Goal: Task Accomplishment & Management: Use online tool/utility

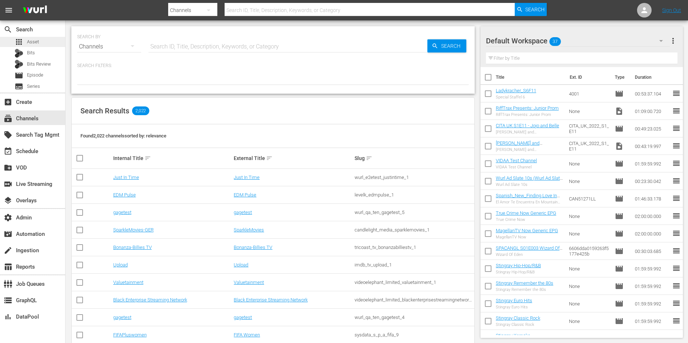
click at [42, 39] on div "apps Asset" at bounding box center [32, 42] width 65 height 10
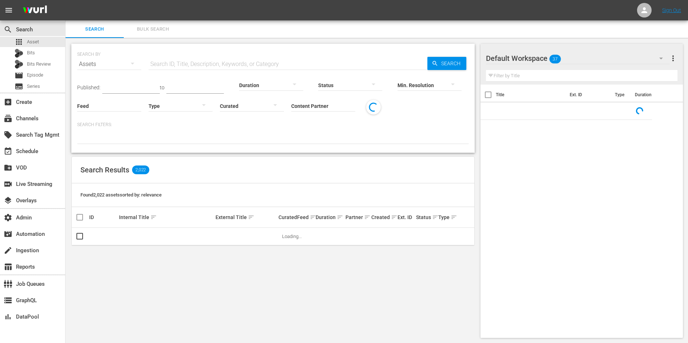
click at [325, 104] on input "Content Partner" at bounding box center [323, 106] width 64 height 26
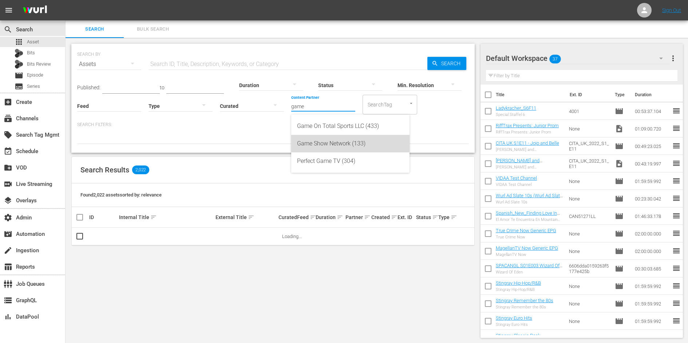
click at [325, 139] on div "Game Show Network (133)" at bounding box center [350, 143] width 107 height 17
type input "Game Show Network (133)"
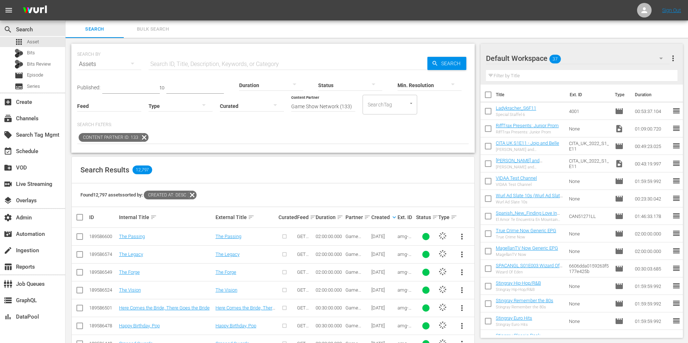
click at [184, 103] on div at bounding box center [181, 105] width 64 height 20
click at [176, 106] on div "Video" at bounding box center [181, 105] width 64 height 12
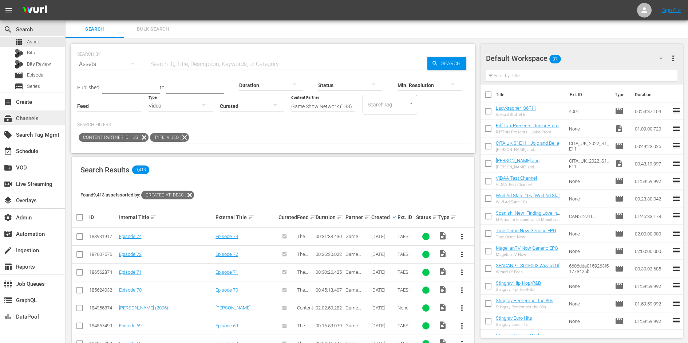
click at [29, 121] on div "subscriptions Channels" at bounding box center [20, 117] width 41 height 7
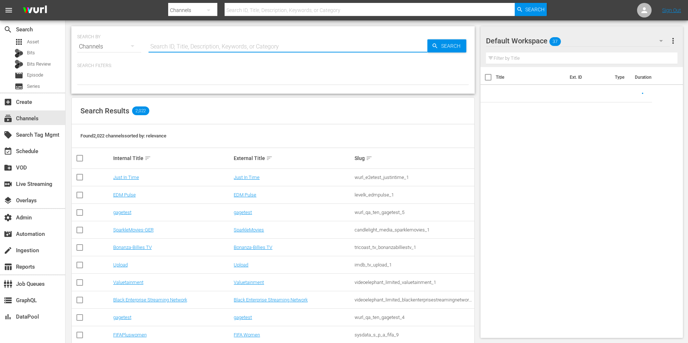
click at [173, 46] on input "text" at bounding box center [288, 46] width 279 height 17
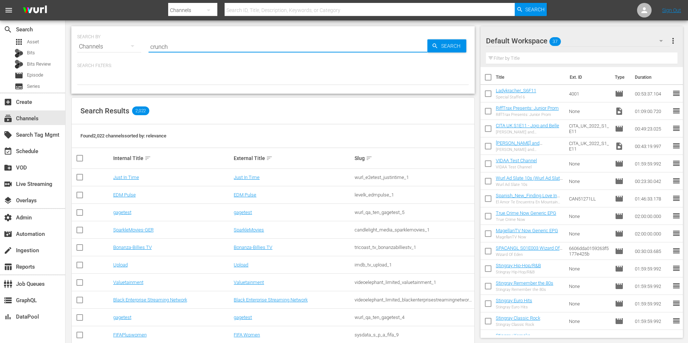
type input "crunchy"
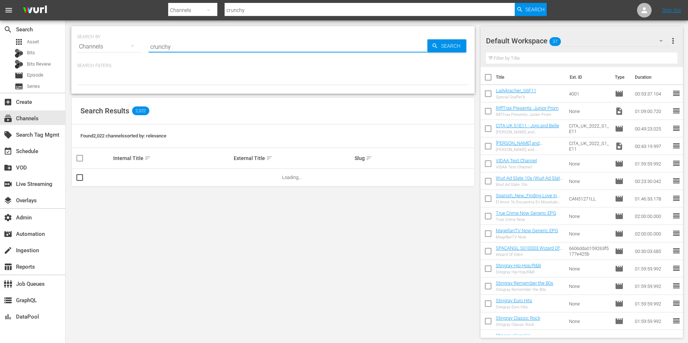
type input "crunchyroll"
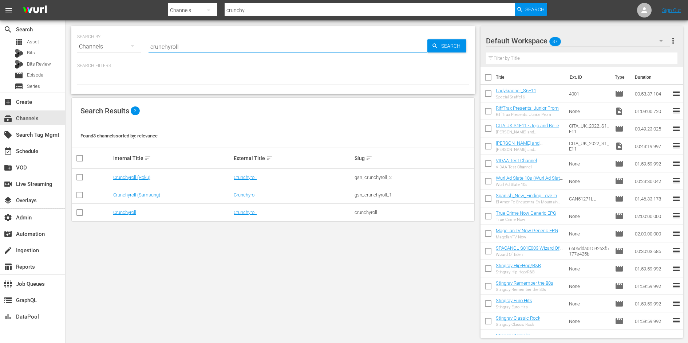
type input "crunchyroll"
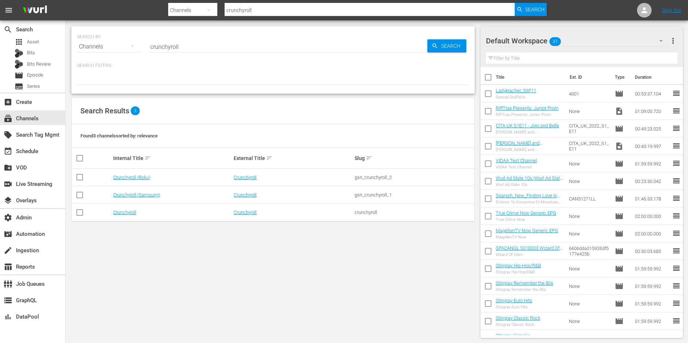
click at [134, 192] on div "SEARCH BY Search By Channels Search ID, Title, Description, Keywords, or Catego…" at bounding box center [273, 181] width 415 height 323
click at [134, 193] on link "Crunchyroll (Samsung)" at bounding box center [136, 194] width 47 height 5
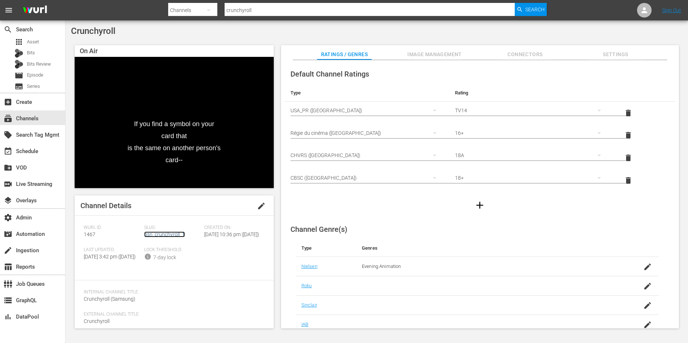
click at [164, 237] on link "gsn_crunchyroll_1" at bounding box center [164, 234] width 41 height 6
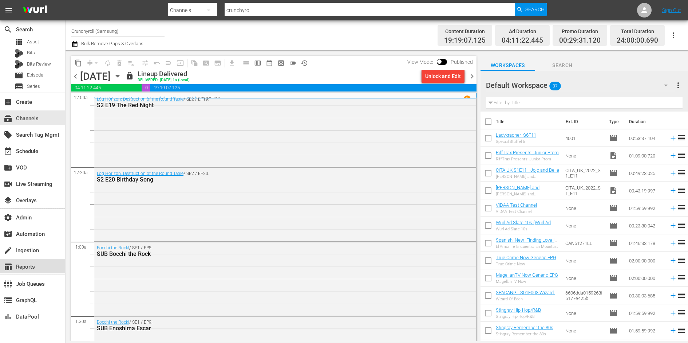
click at [30, 269] on div "table_chart Reports" at bounding box center [20, 265] width 41 height 7
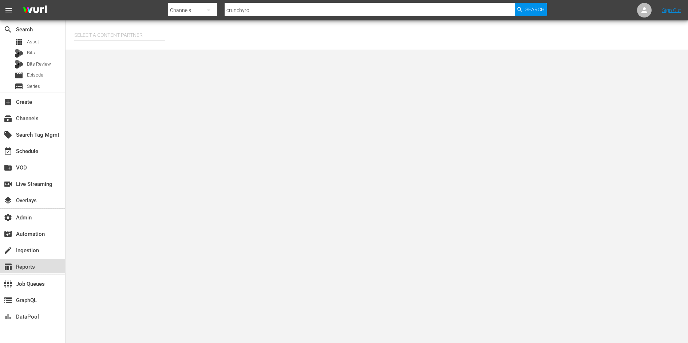
click at [38, 271] on div "table_chart Reports" at bounding box center [32, 266] width 65 height 15
click at [112, 35] on input "text" at bounding box center [119, 34] width 91 height 17
click at [122, 66] on div "Game Show Network (133)" at bounding box center [133, 72] width 107 height 17
type input "Game Show Network (133)"
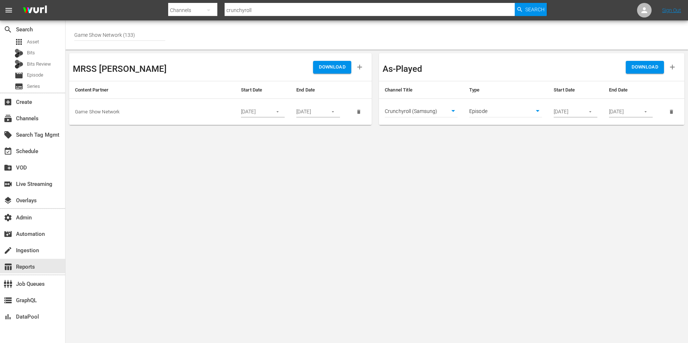
click at [593, 113] on button "button" at bounding box center [590, 112] width 14 height 14
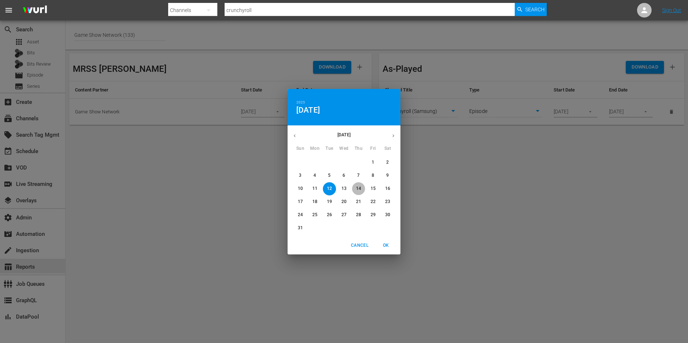
click at [362, 188] on span "14" at bounding box center [358, 188] width 13 height 6
click at [392, 242] on span "OK" at bounding box center [385, 245] width 17 height 8
type input "08/14/2025"
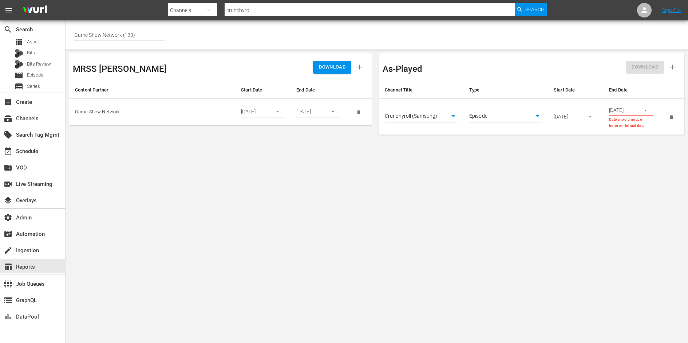
click at [630, 112] on input "08/13/2025" at bounding box center [622, 110] width 27 height 11
click at [647, 111] on icon "button" at bounding box center [645, 109] width 5 height 5
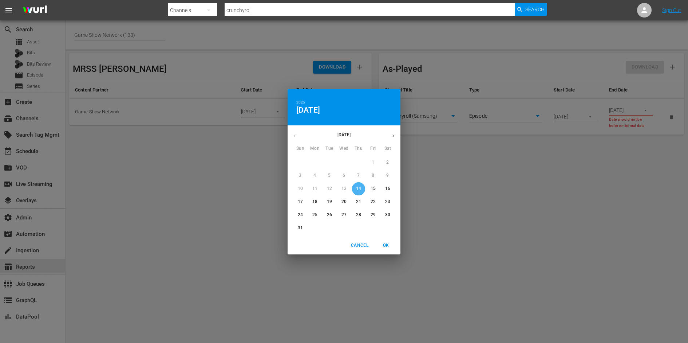
click at [360, 186] on p "14" at bounding box center [358, 188] width 5 height 6
click at [385, 241] on span "OK" at bounding box center [385, 245] width 17 height 8
type input "08/14/2025"
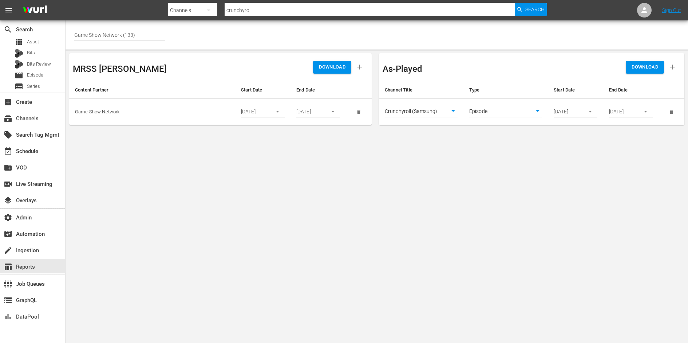
click at [634, 65] on span "DOWNLOAD" at bounding box center [645, 67] width 27 height 8
click at [30, 71] on div "movie Episode" at bounding box center [29, 75] width 29 height 10
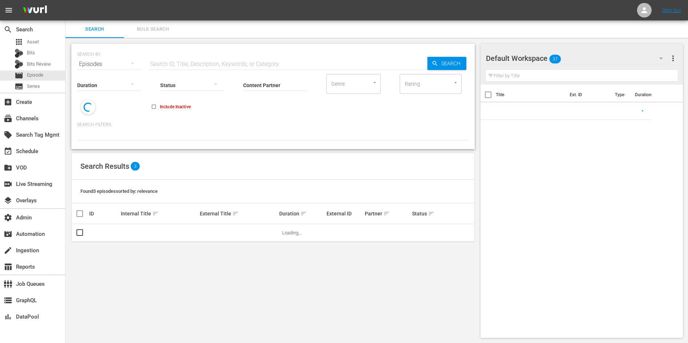
click at [156, 26] on span "Bulk Search" at bounding box center [153, 29] width 50 height 8
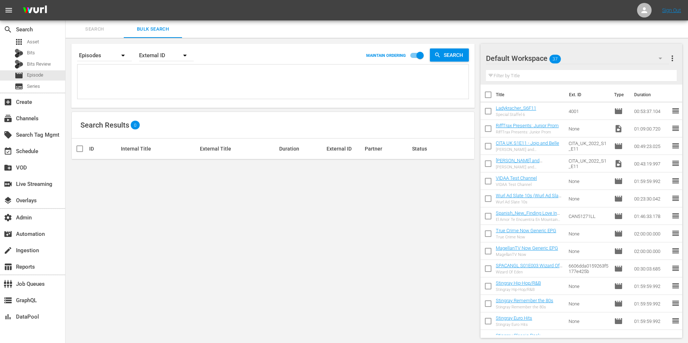
click at [139, 84] on textarea at bounding box center [273, 82] width 389 height 33
paste textarea "REDENG0001"
type textarea "REDENG0001"
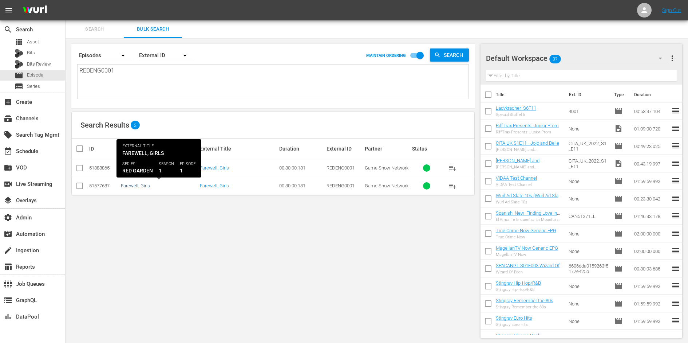
type textarea "REDENG0001"
click at [130, 183] on link "Farewell, Girls" at bounding box center [135, 185] width 29 height 5
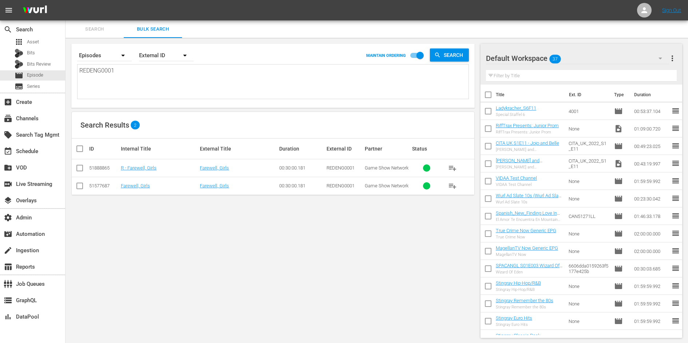
click at [190, 66] on div "REDENG0001 REDENG0001" at bounding box center [273, 81] width 391 height 34
click at [141, 78] on textarea "REDENG0001" at bounding box center [273, 82] width 389 height 33
click at [133, 74] on textarea "REDENG0001" at bounding box center [273, 82] width 389 height 33
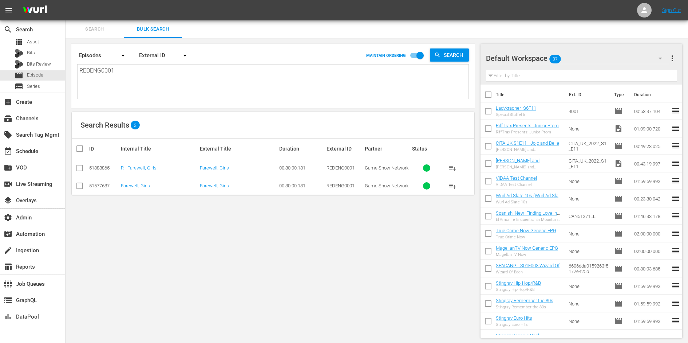
click at [133, 74] on textarea "REDENG0001" at bounding box center [273, 82] width 389 height 33
paste textarea "MGPSIM0004"
type textarea "MGPSIM0004"
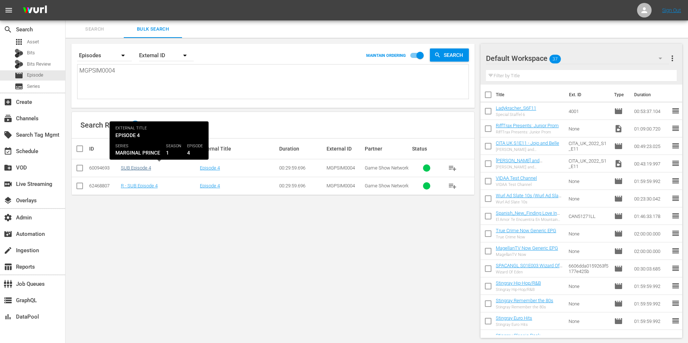
type textarea "MGPSIM0004"
click at [143, 168] on link "SUB Episode 4" at bounding box center [136, 167] width 30 height 5
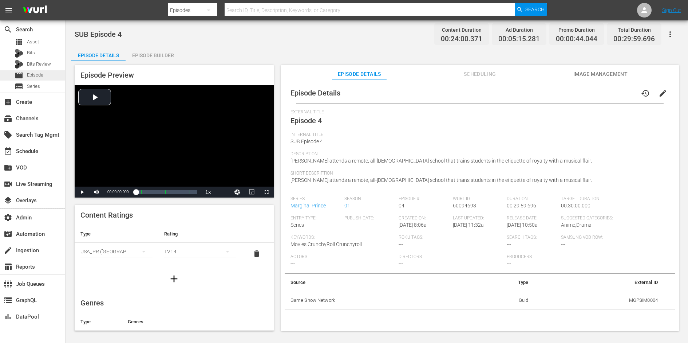
click at [44, 74] on div "movie Episode" at bounding box center [32, 75] width 65 height 10
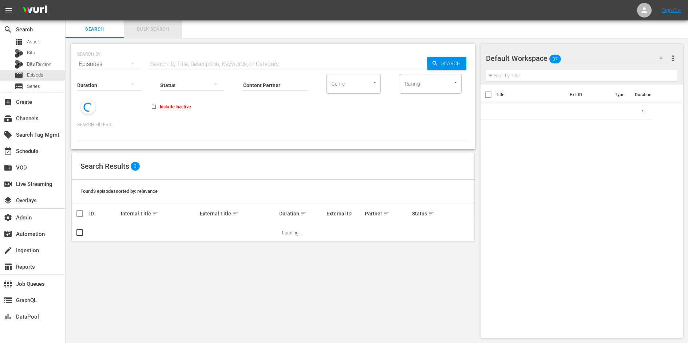
click at [150, 30] on span "Bulk Search" at bounding box center [153, 29] width 50 height 8
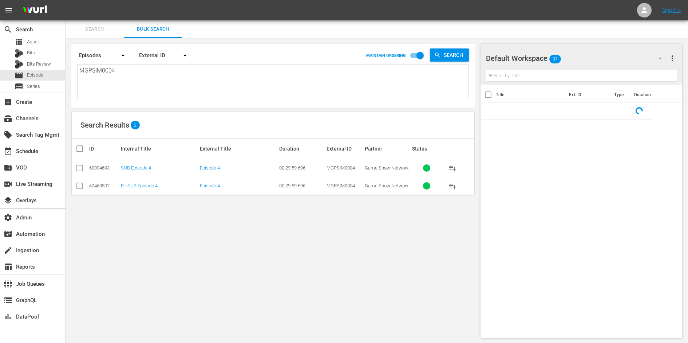
click at [142, 67] on textarea "MGPSIM0004" at bounding box center [273, 82] width 389 height 33
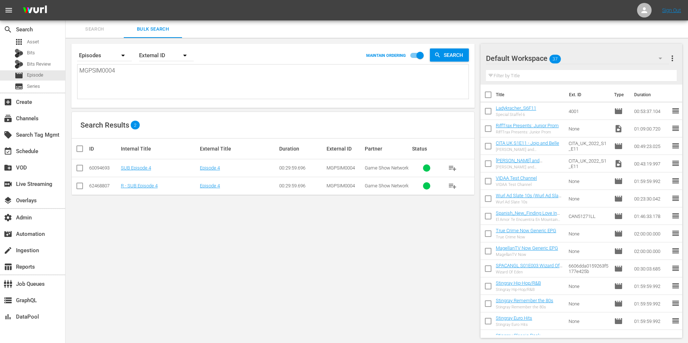
click at [142, 67] on textarea "MGPSIM0004" at bounding box center [273, 82] width 389 height 33
paste textarea "TMIENG0007"
type textarea "TMIENG0007"
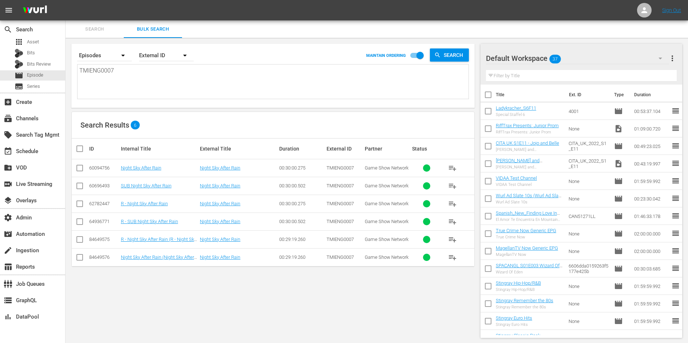
type textarea "TMIENG0007"
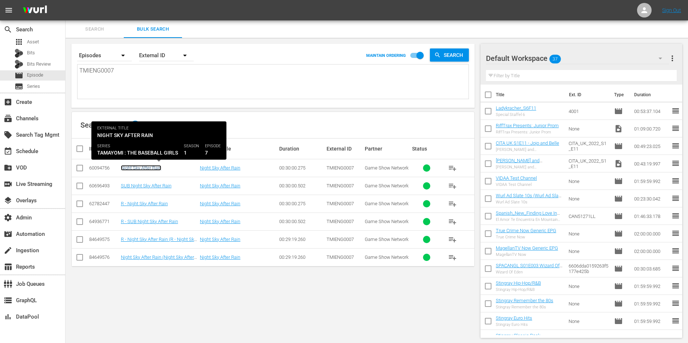
click at [142, 168] on link "Night Sky After Rain" at bounding box center [141, 167] width 40 height 5
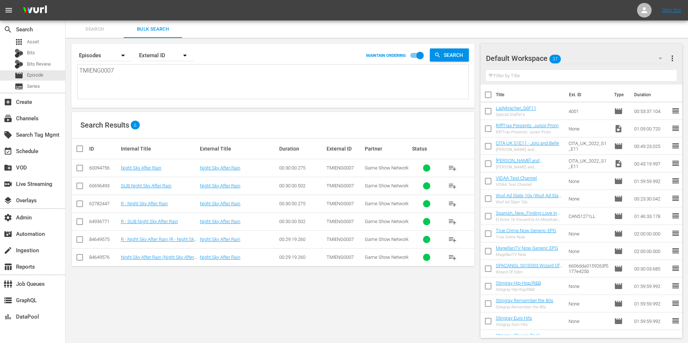
click at [117, 66] on div "TMIENG0007 TMIENG0007" at bounding box center [273, 81] width 391 height 34
click at [118, 69] on textarea "TMIENG0007" at bounding box center [273, 82] width 389 height 33
paste textarea "MFPENG0010"
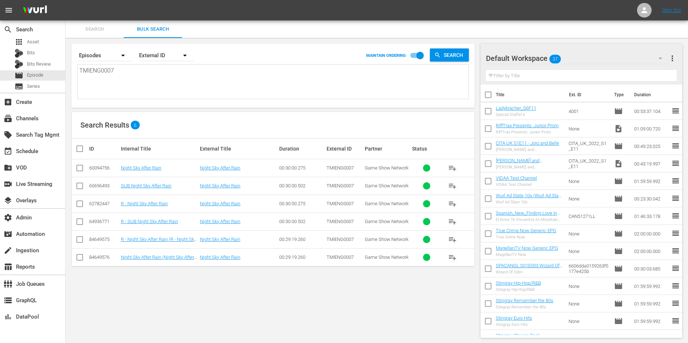
type textarea "MFPENG0010"
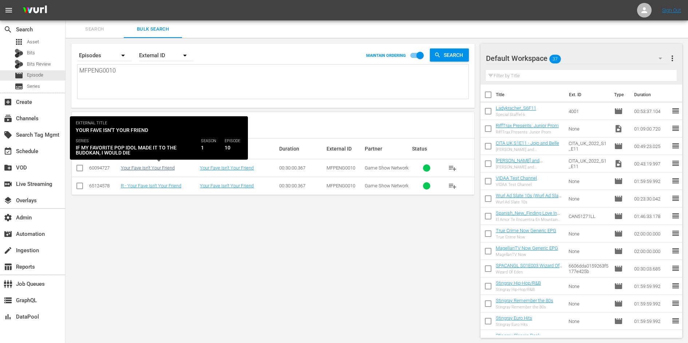
type textarea "MFPENG0010"
click at [149, 166] on link "Your Fave Isn't Your Friend" at bounding box center [148, 167] width 54 height 5
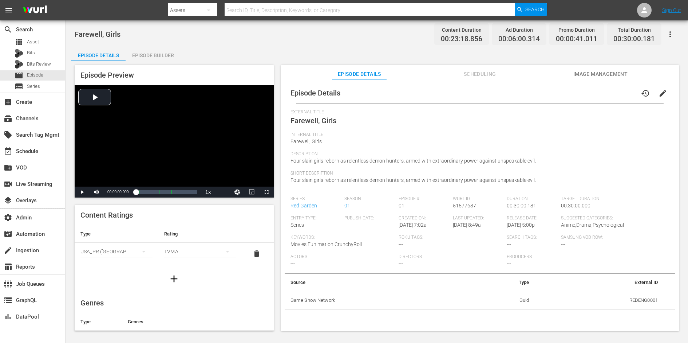
click at [550, 32] on icon "button" at bounding box center [670, 34] width 9 height 9
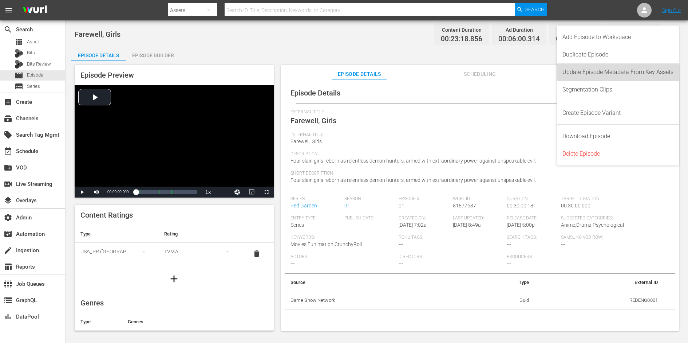
click at [550, 69] on div "Update Episode Metadata From Key Assets" at bounding box center [618, 71] width 111 height 17
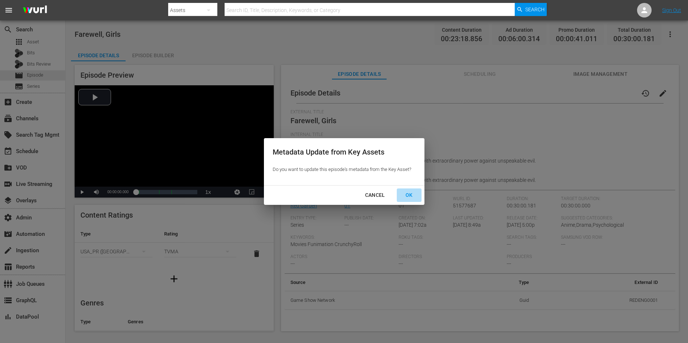
click at [408, 196] on div "OK" at bounding box center [409, 194] width 19 height 9
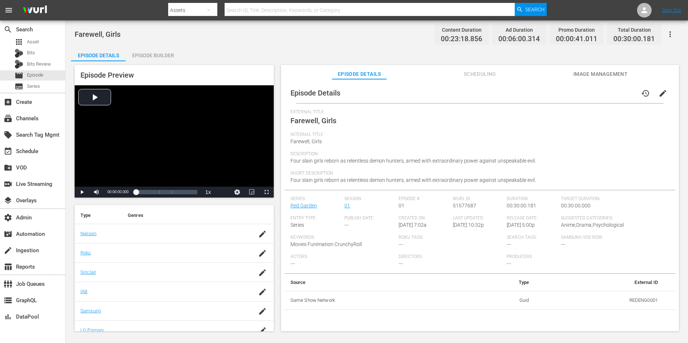
scroll to position [133, 0]
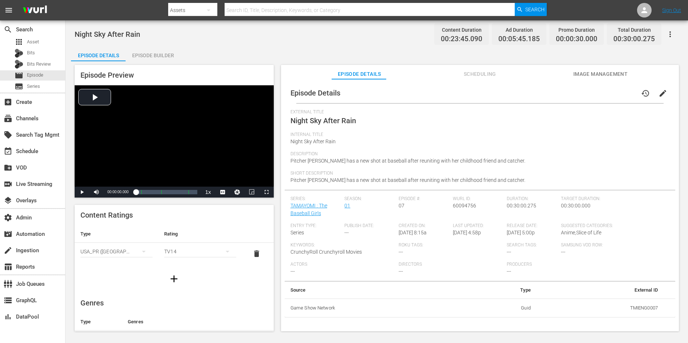
click at [671, 35] on icon "button" at bounding box center [670, 34] width 9 height 9
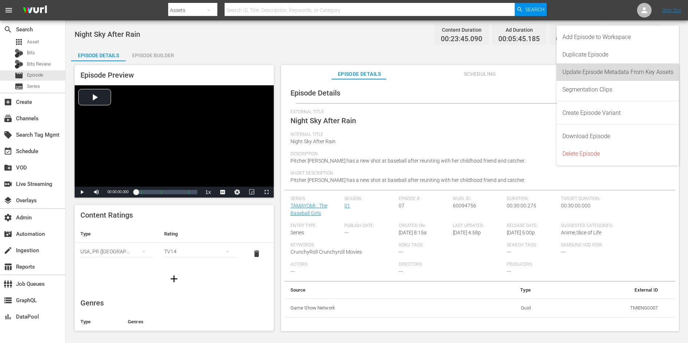
drag, startPoint x: 649, startPoint y: 70, endPoint x: 566, endPoint y: 87, distance: 84.9
click at [566, 87] on div "Add Episode to Workspace Duplicate Episode Update Episode Metadata From Key Ass…" at bounding box center [618, 95] width 123 height 140
click at [499, 94] on div "Episode Details history edit" at bounding box center [480, 93] width 391 height 20
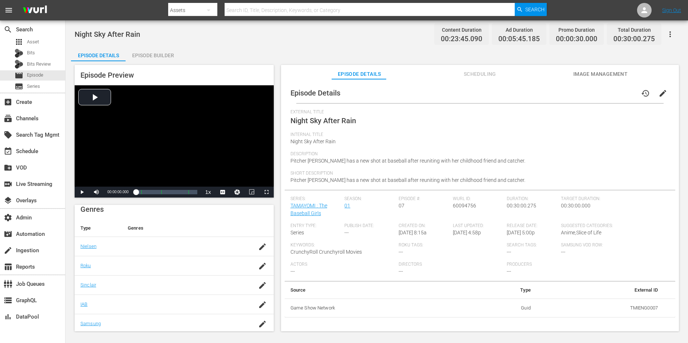
scroll to position [133, 0]
click at [589, 69] on button "Image Management" at bounding box center [600, 72] width 55 height 15
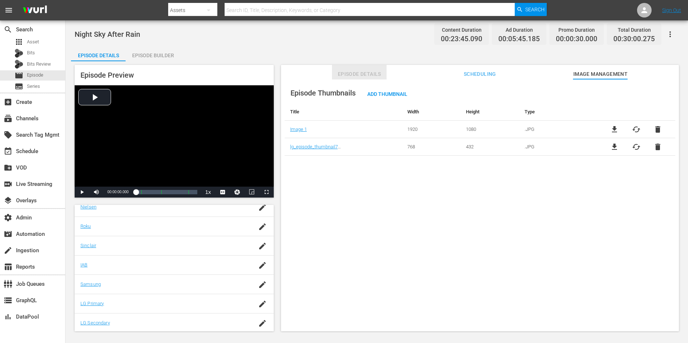
click at [370, 74] on span "Episode Details" at bounding box center [359, 74] width 55 height 9
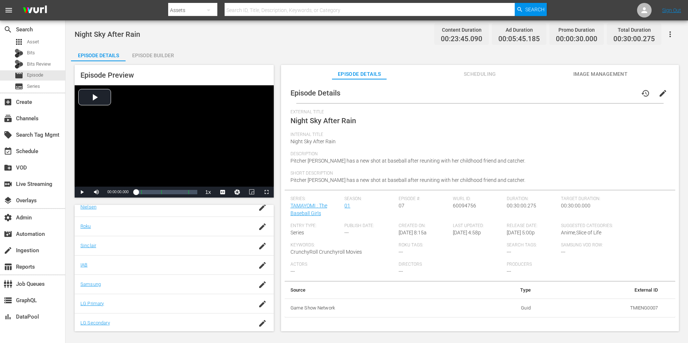
scroll to position [0, 0]
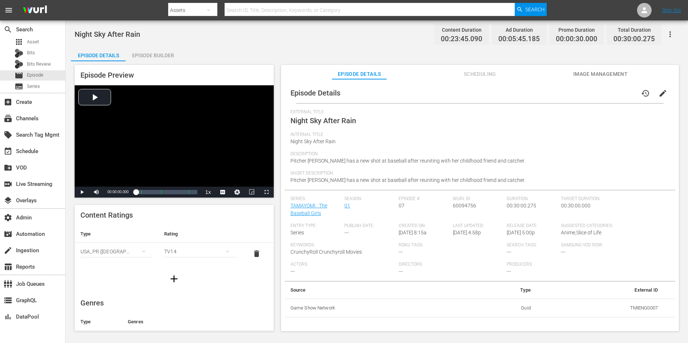
click at [673, 33] on icon "button" at bounding box center [670, 34] width 9 height 9
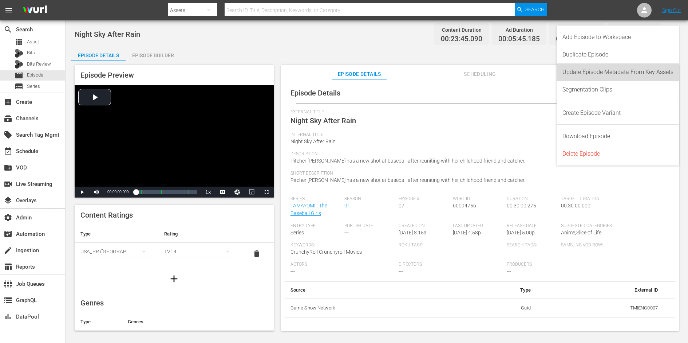
click at [648, 72] on div "Update Episode Metadata From Key Assets" at bounding box center [618, 71] width 111 height 17
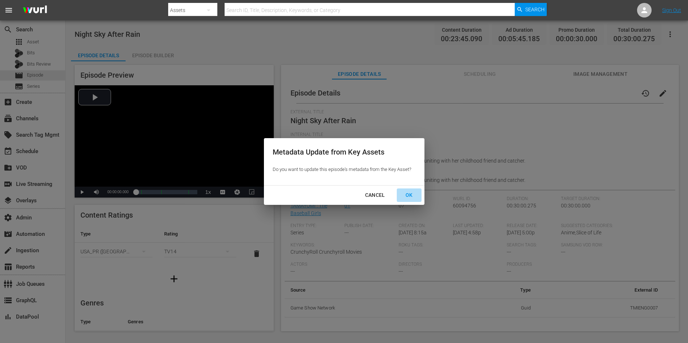
click at [413, 197] on div "OK" at bounding box center [409, 194] width 19 height 9
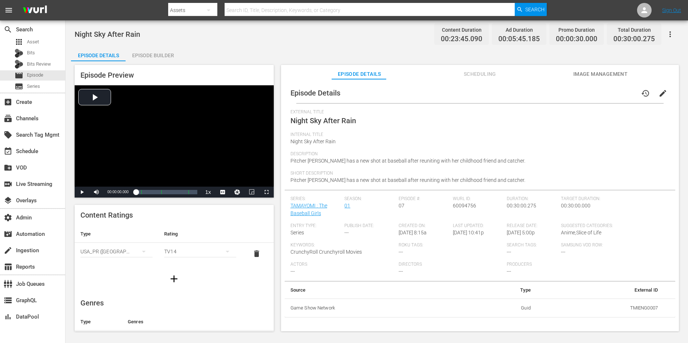
scroll to position [133, 0]
click at [21, 119] on div "subscriptions Channels" at bounding box center [20, 117] width 41 height 7
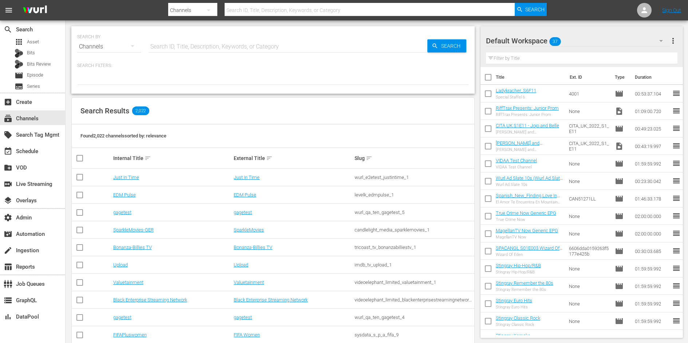
click at [162, 50] on input "text" at bounding box center [288, 46] width 279 height 17
type input "crunchyroll"
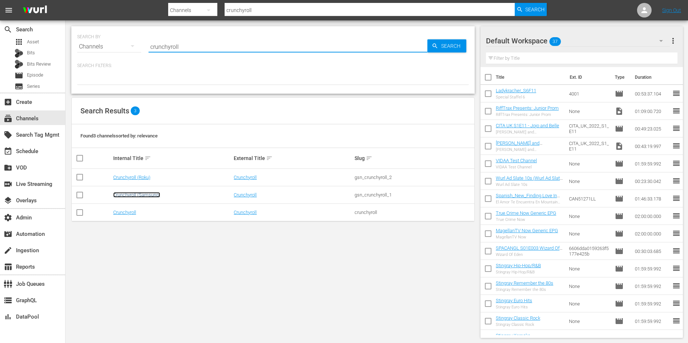
click at [137, 196] on link "Crunchyroll (Samsung)" at bounding box center [136, 194] width 47 height 5
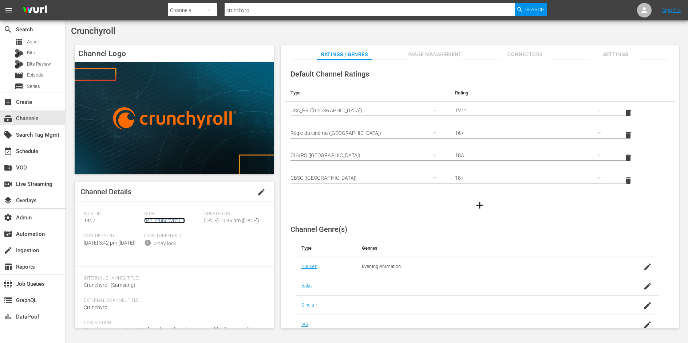
click at [159, 222] on link "gsn_crunchyroll_1" at bounding box center [164, 220] width 41 height 6
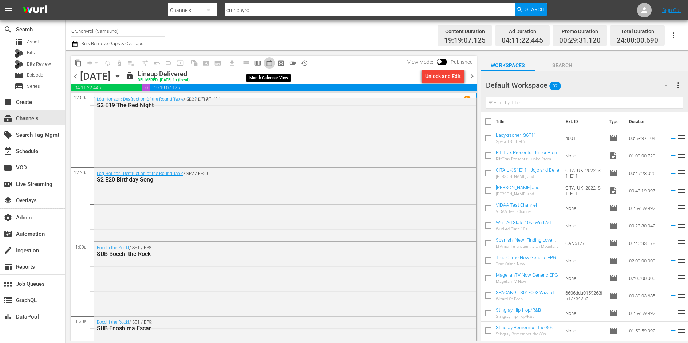
click at [269, 62] on span "date_range_outlined" at bounding box center [269, 62] width 7 height 7
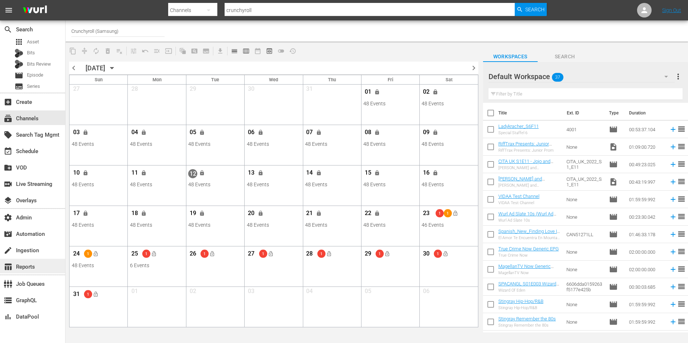
click at [25, 263] on div "table_chart Reports" at bounding box center [20, 265] width 41 height 7
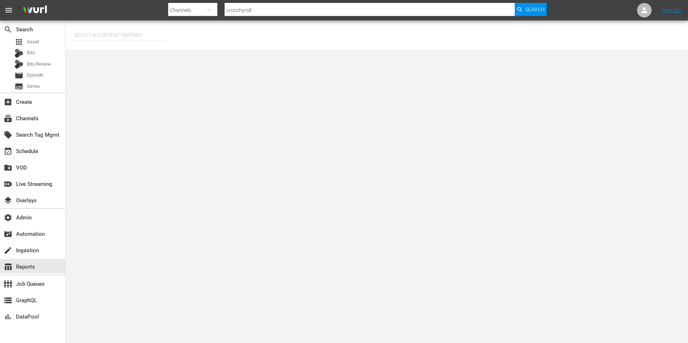
click at [107, 35] on input "text" at bounding box center [119, 34] width 91 height 17
click at [126, 75] on div "Game Show Network (133)" at bounding box center [133, 72] width 107 height 17
type input "Game Show Network (133)"
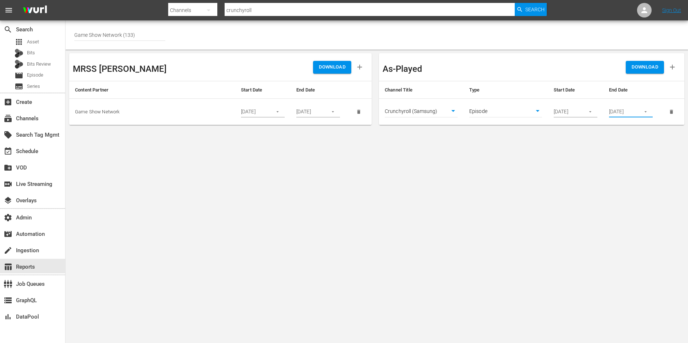
click at [614, 113] on input "08/14/2025" at bounding box center [622, 111] width 27 height 11
click at [643, 113] on icon "button" at bounding box center [645, 111] width 5 height 5
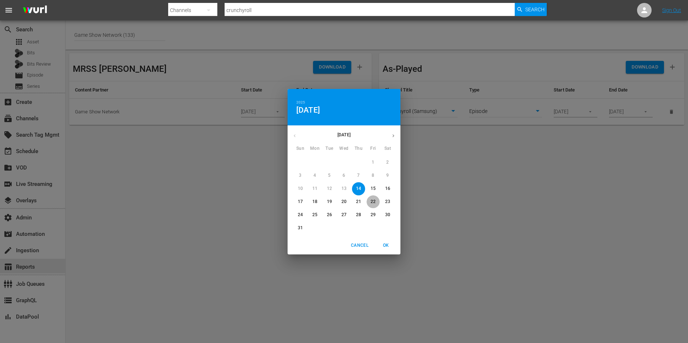
click at [375, 205] on button "22" at bounding box center [373, 201] width 13 height 13
click at [388, 243] on span "OK" at bounding box center [385, 245] width 17 height 8
type input "08/22/2025"
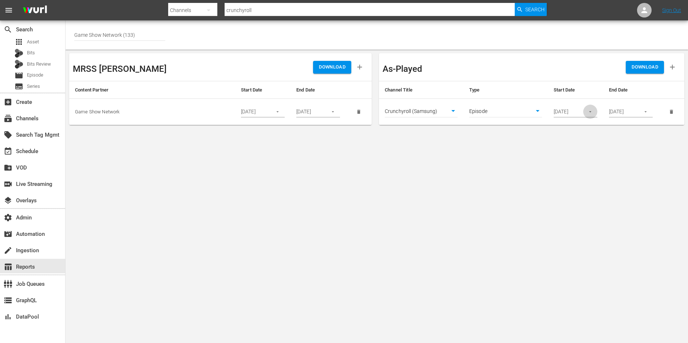
click at [592, 113] on icon "button" at bounding box center [590, 111] width 5 height 5
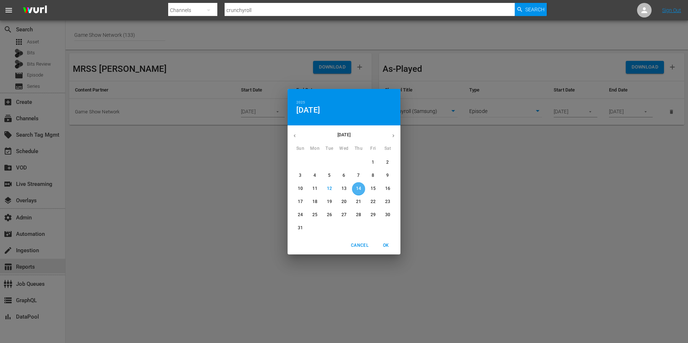
click at [359, 187] on p "14" at bounding box center [358, 188] width 5 height 6
click at [386, 244] on span "OK" at bounding box center [385, 245] width 17 height 8
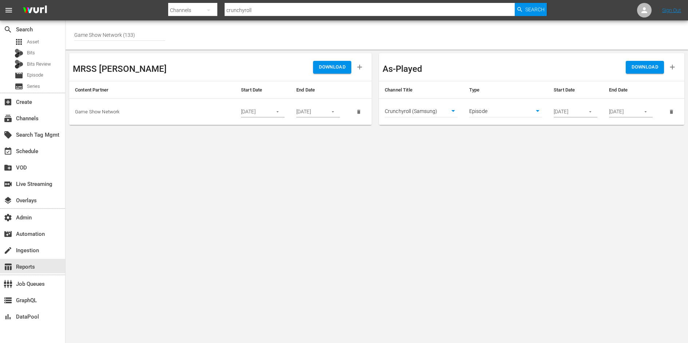
click at [636, 71] on span "DOWNLOAD" at bounding box center [645, 67] width 27 height 8
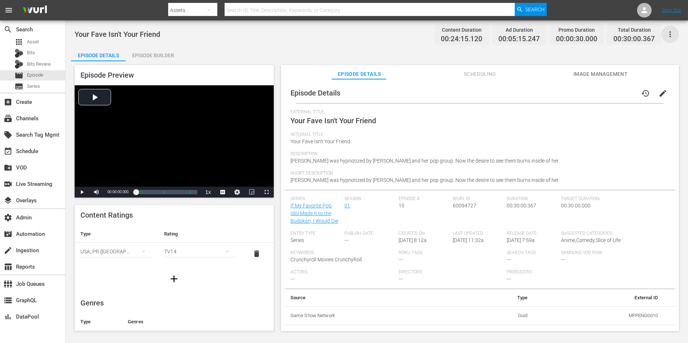
click at [670, 36] on icon "button" at bounding box center [670, 34] width 1 height 6
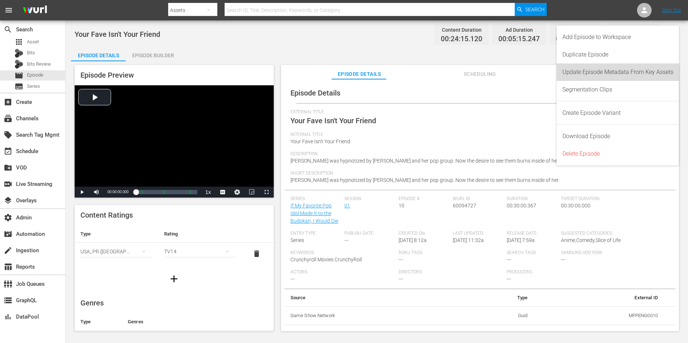
click at [637, 71] on div "Update Episode Metadata From Key Assets" at bounding box center [618, 71] width 111 height 17
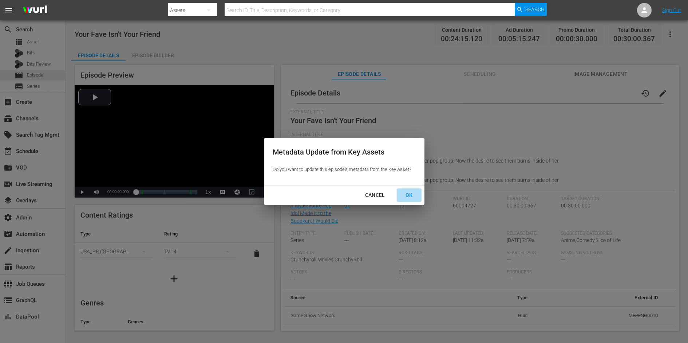
click at [413, 193] on div "OK" at bounding box center [409, 194] width 19 height 9
